Goal: Transaction & Acquisition: Subscribe to service/newsletter

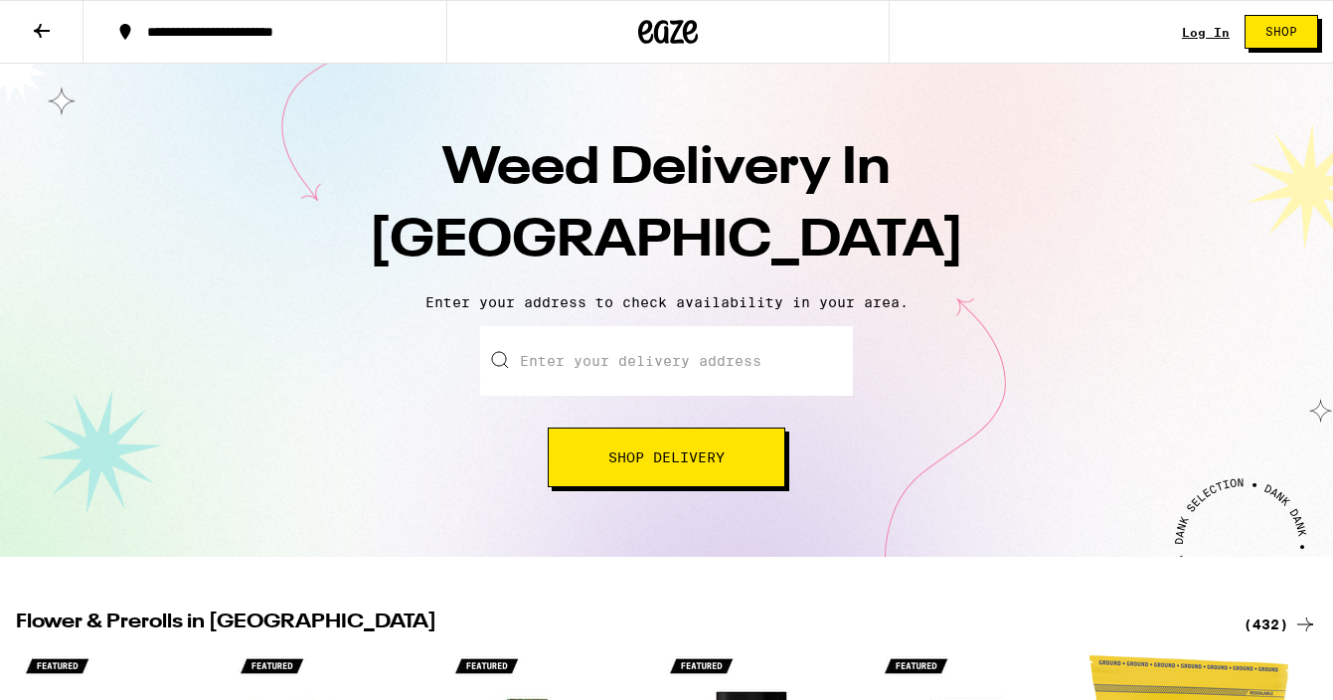
click at [563, 362] on input "Enter your delivery address" at bounding box center [666, 361] width 373 height 70
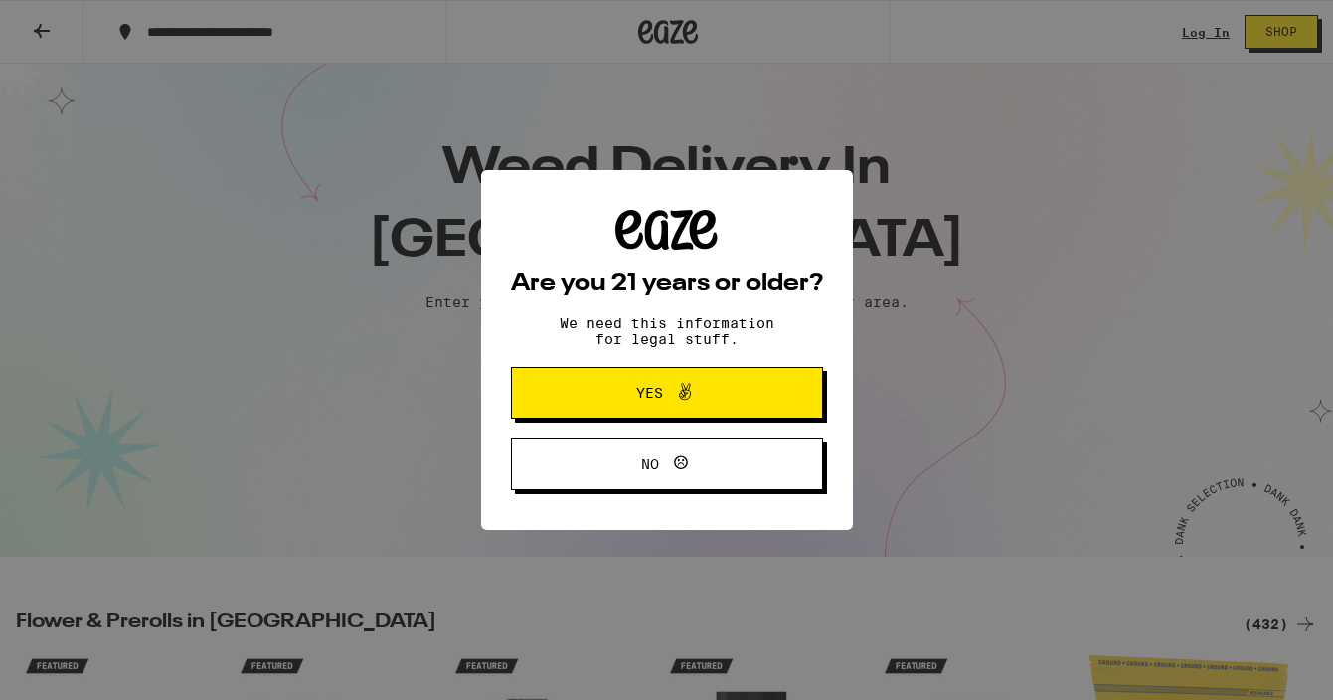
click at [567, 390] on button "Yes" at bounding box center [667, 393] width 312 height 52
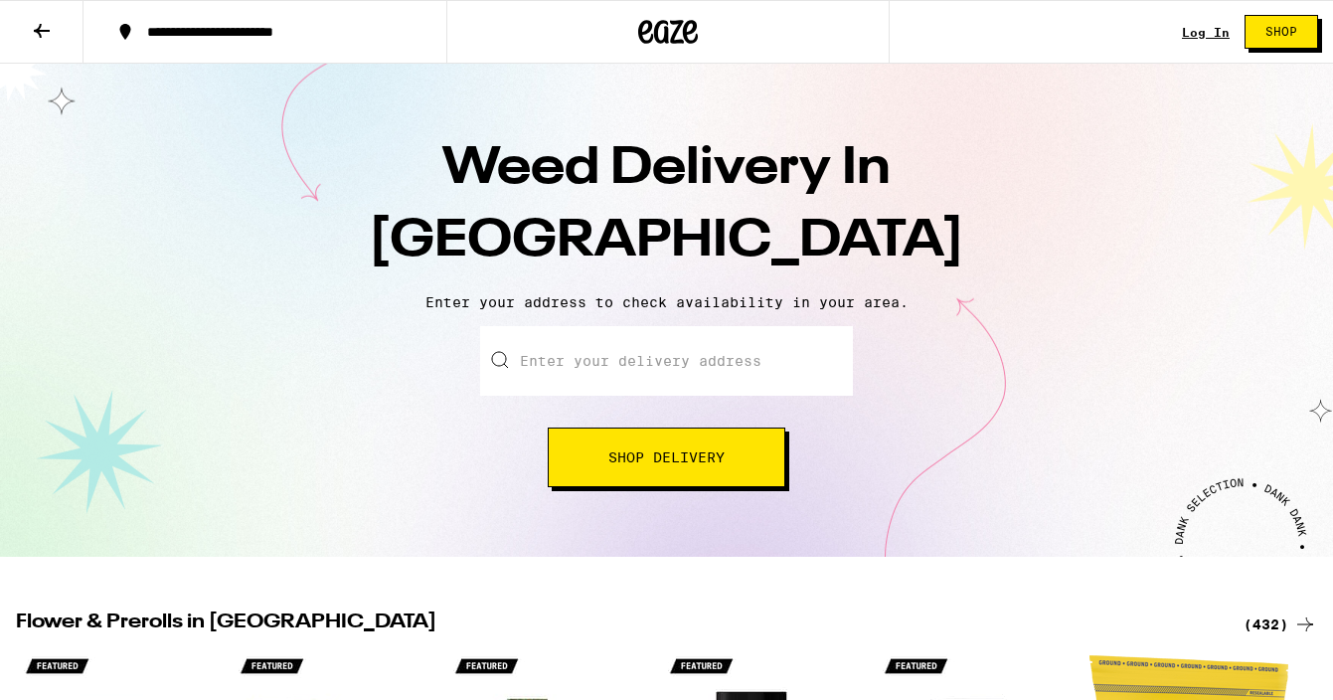
click at [591, 354] on input "Enter your delivery address" at bounding box center [666, 361] width 373 height 70
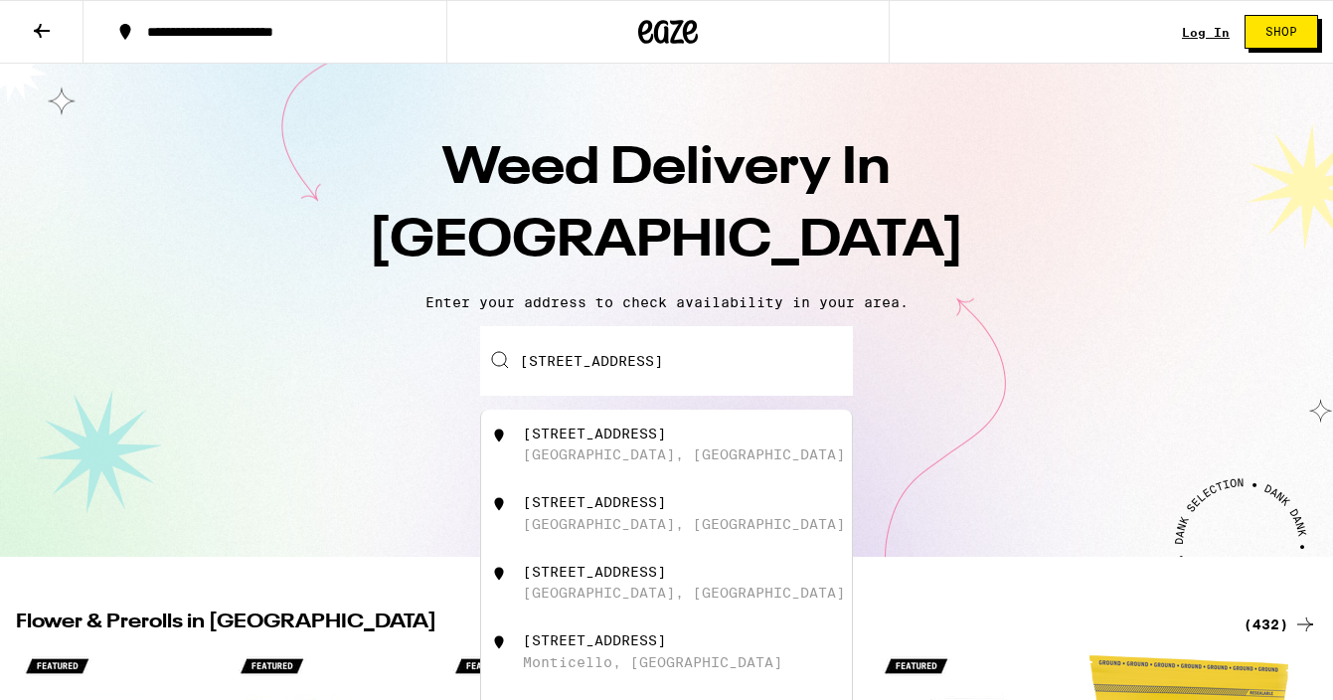
click at [589, 455] on div "[GEOGRAPHIC_DATA], [GEOGRAPHIC_DATA]" at bounding box center [684, 454] width 322 height 16
type input "[STREET_ADDRESS]"
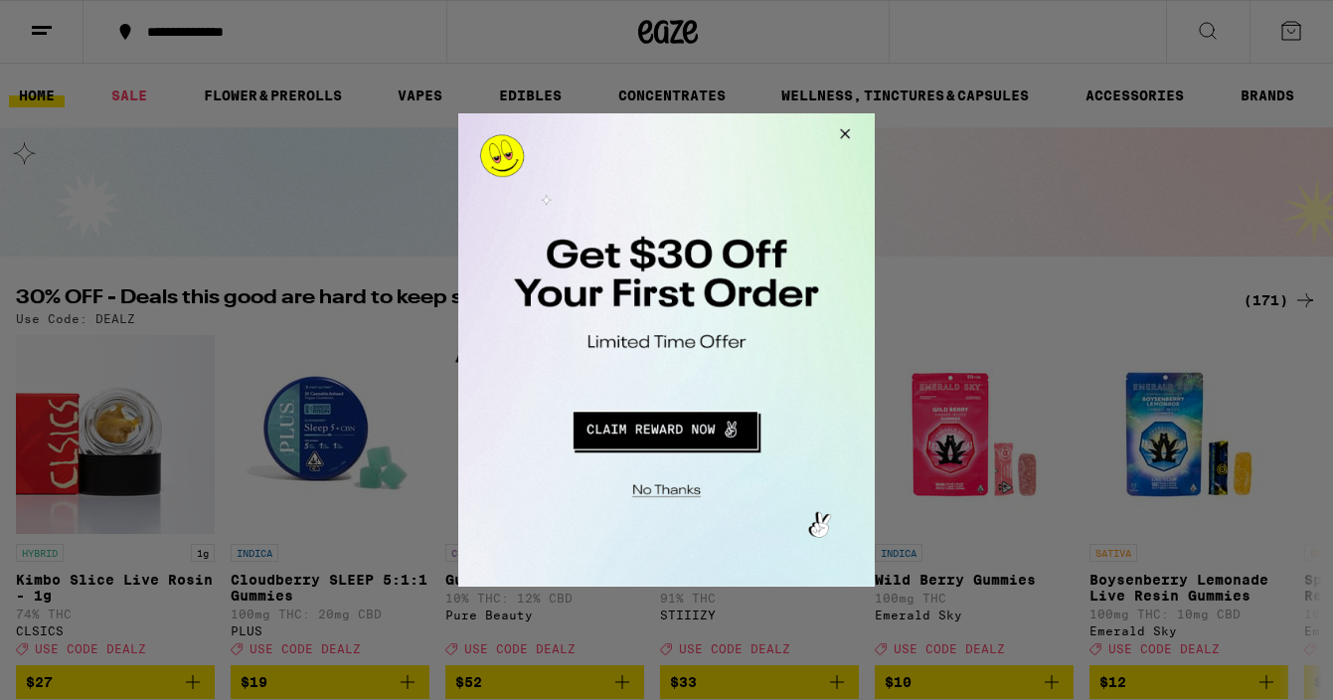
click at [678, 433] on button "Redirect to URL" at bounding box center [665, 428] width 346 height 48
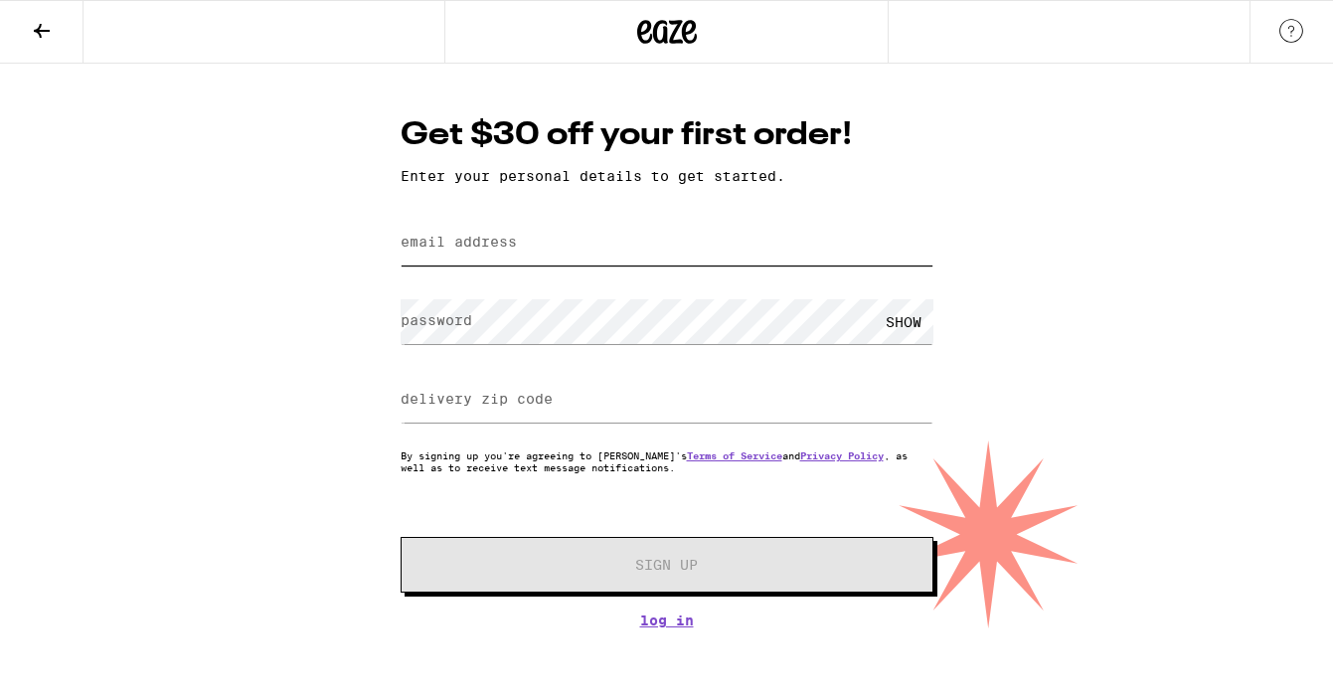
click at [616, 239] on input "email address" at bounding box center [667, 243] width 533 height 45
type input "justali@gmail.com"
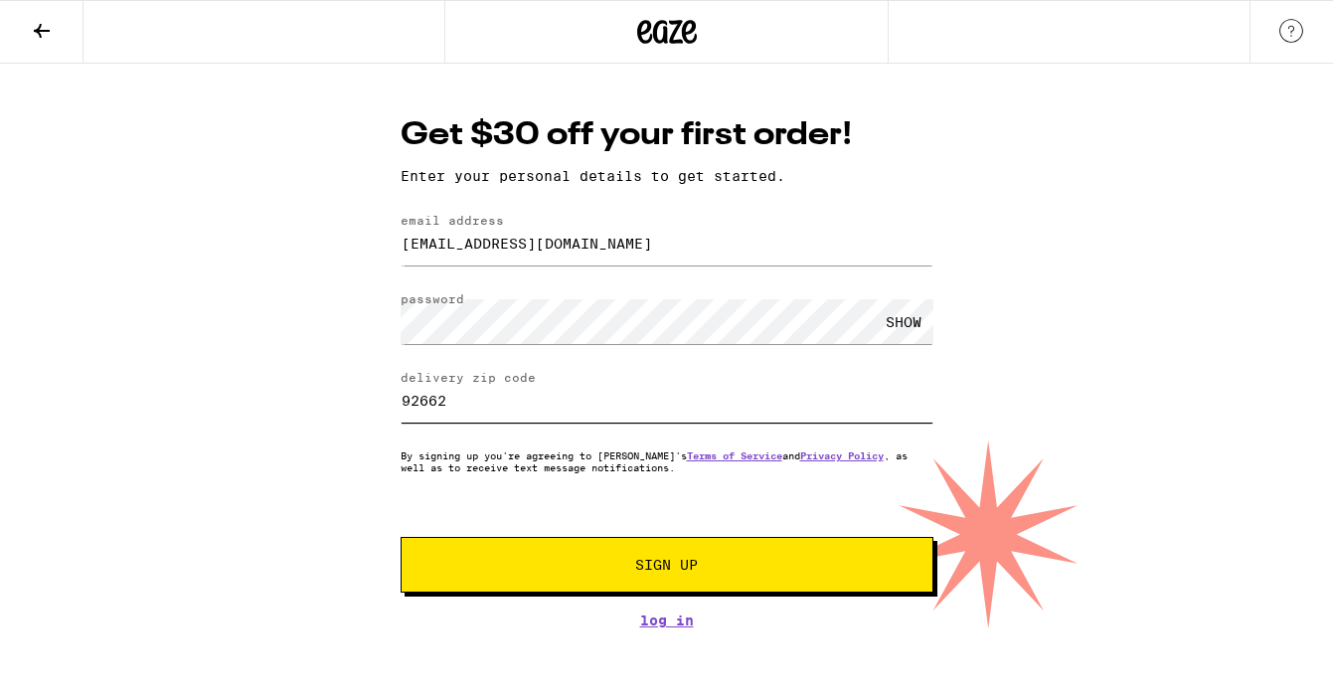
type input "92662"
click at [911, 329] on div "SHOW" at bounding box center [904, 321] width 60 height 45
click at [671, 567] on span "Sign Up" at bounding box center [666, 565] width 63 height 14
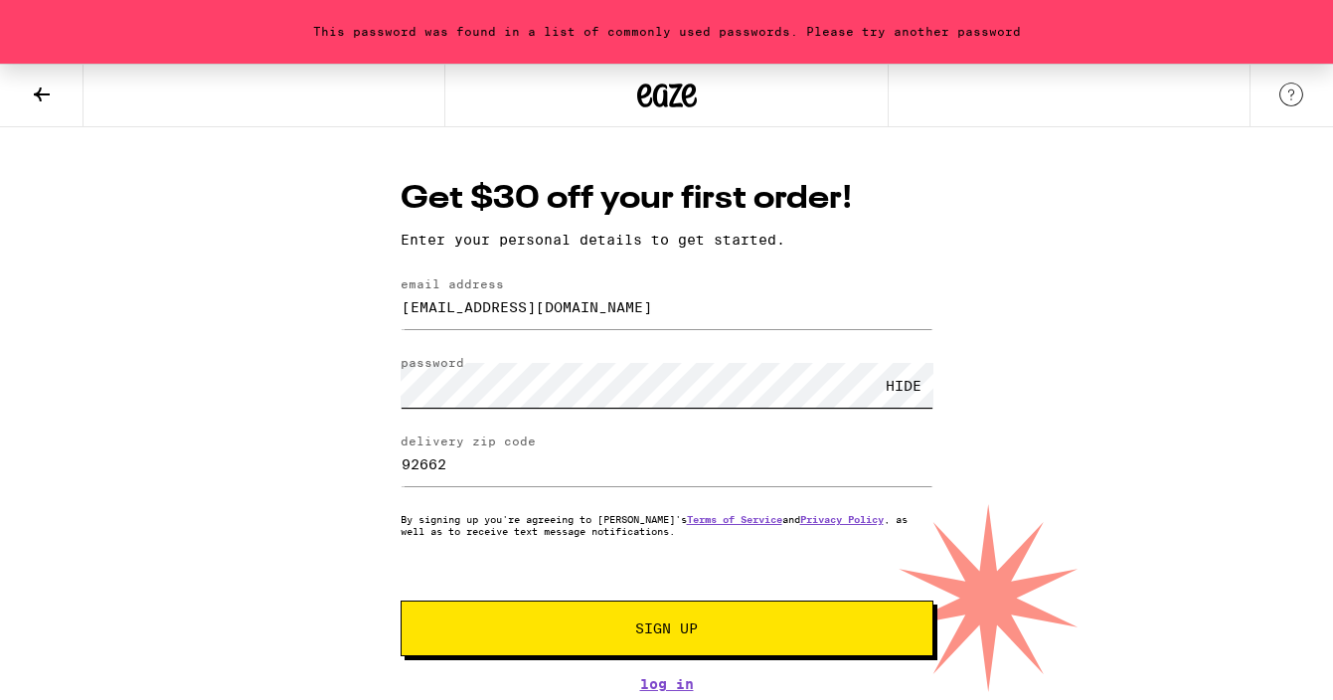
click at [577, 350] on form "email address justali@gmail.com password HIDE delivery zip code 92662 By signin…" at bounding box center [667, 466] width 533 height 379
click at [401, 600] on button "Sign Up" at bounding box center [667, 628] width 533 height 56
click at [595, 613] on button "Sign Up" at bounding box center [667, 628] width 533 height 56
click at [576, 363] on div "HIDE" at bounding box center [667, 385] width 533 height 59
click at [597, 621] on button "Sign Up" at bounding box center [667, 628] width 533 height 56
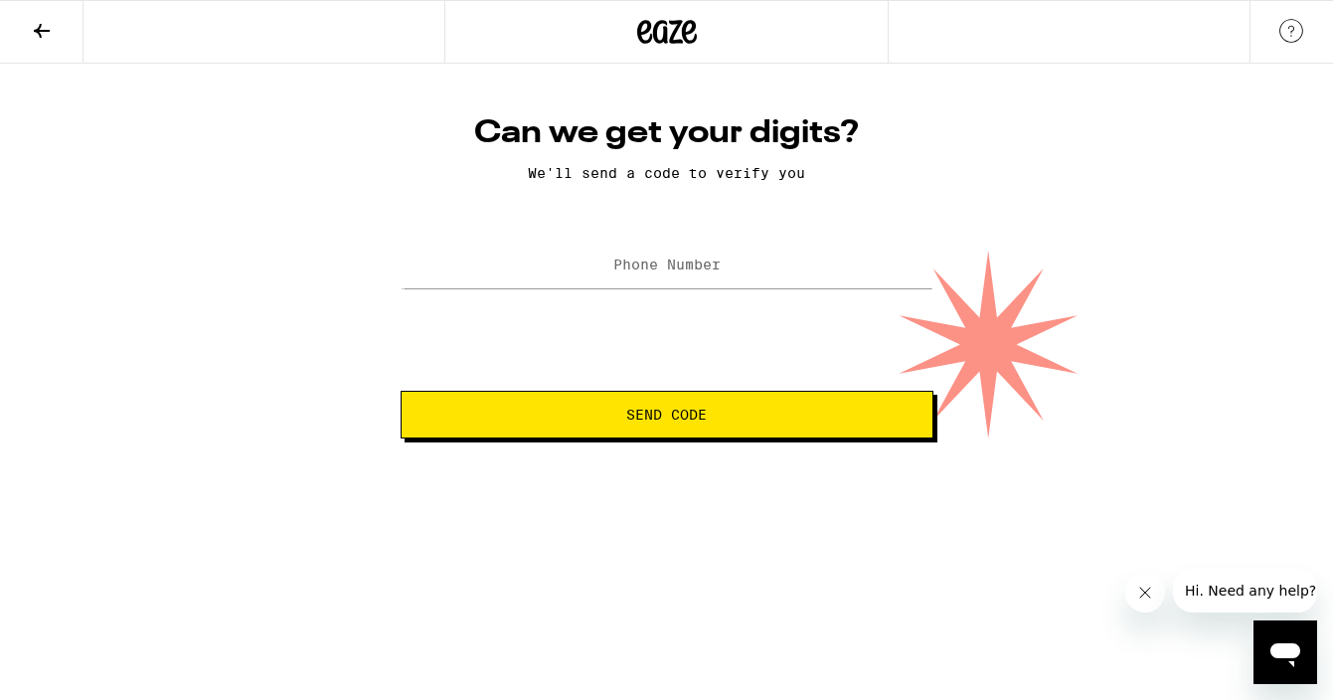
click at [637, 272] on label "Phone Number" at bounding box center [666, 264] width 107 height 16
type input "(949) 933-1354"
click at [636, 433] on button "Send Code" at bounding box center [667, 415] width 533 height 48
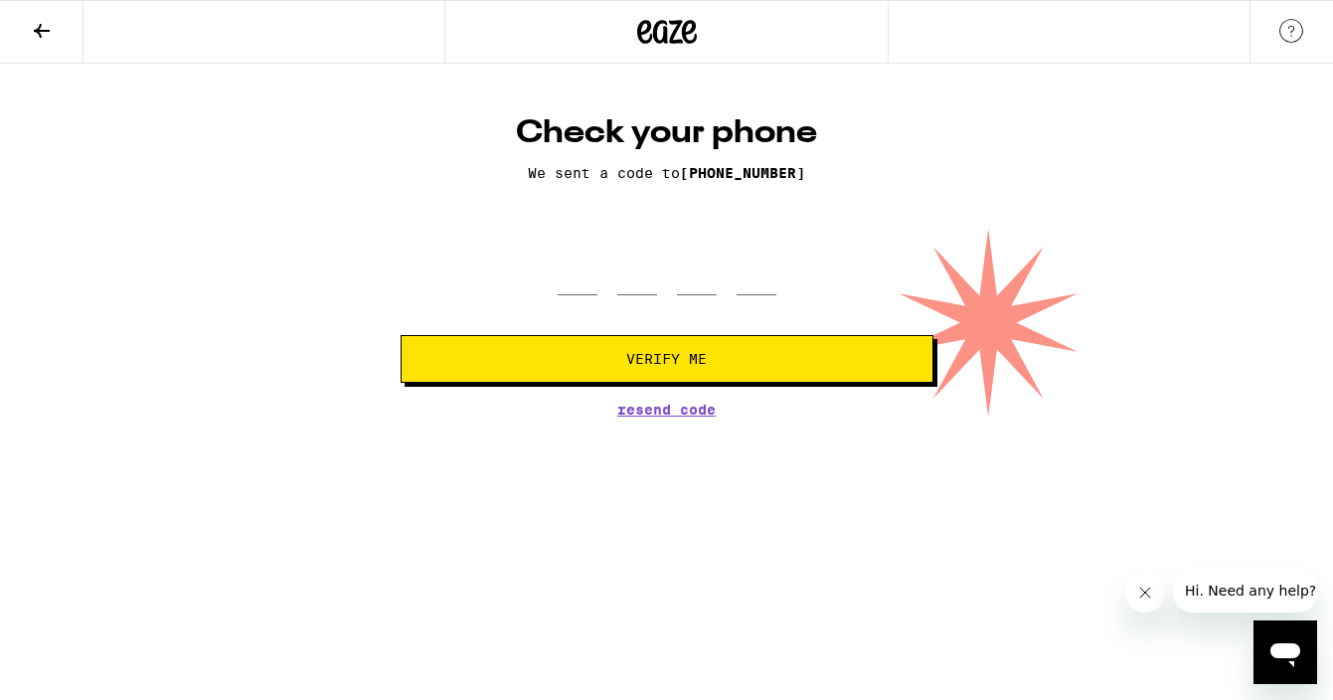
click at [601, 275] on div at bounding box center [667, 266] width 219 height 59
click at [569, 288] on input "tel" at bounding box center [578, 266] width 40 height 59
type input "8"
type input "3"
type input "2"
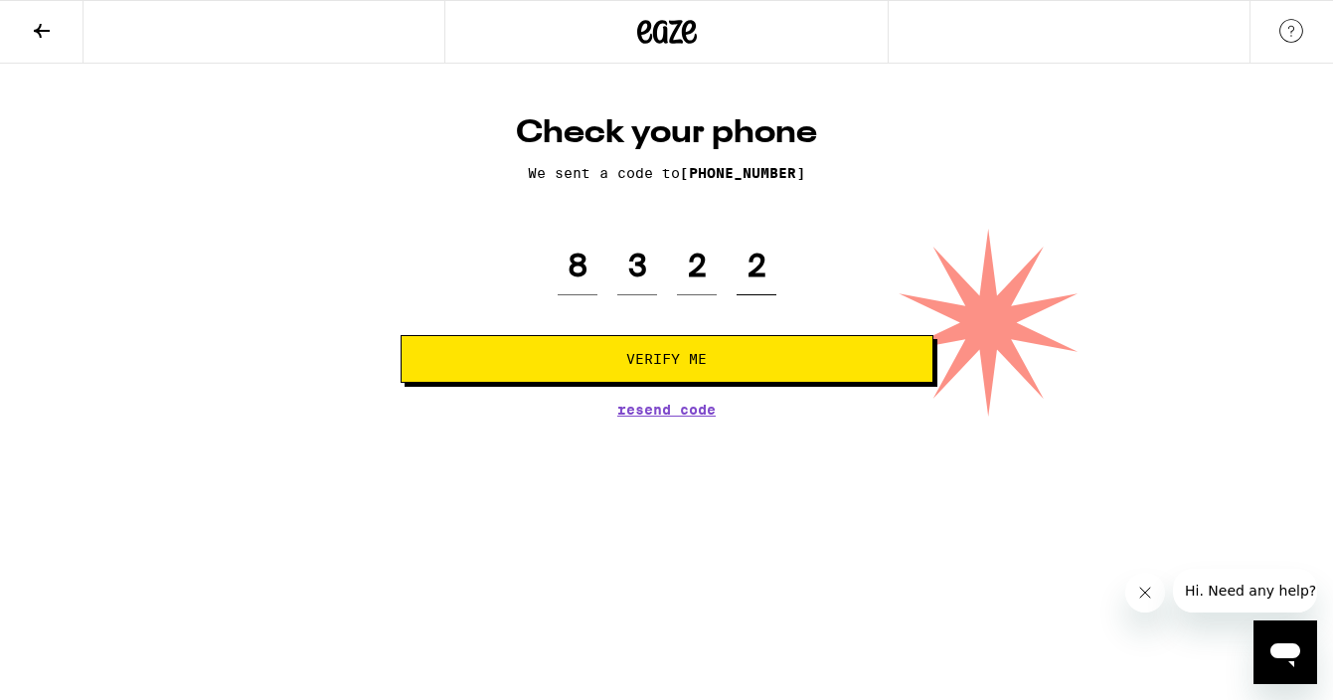
type input "2"
click at [540, 379] on button "Verify Me" at bounding box center [667, 359] width 533 height 48
